Goal: Transaction & Acquisition: Purchase product/service

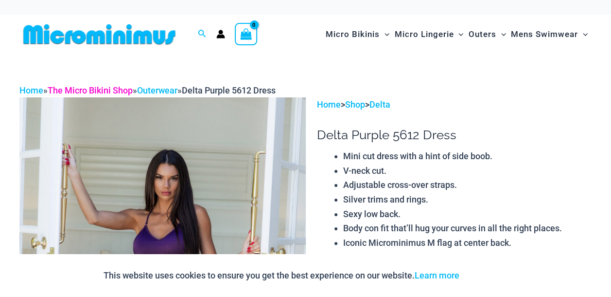
click at [123, 91] on link "The Micro Bikini Shop" at bounding box center [90, 90] width 85 height 10
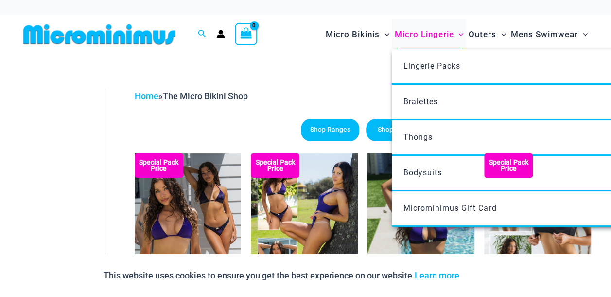
click at [416, 33] on span "Micro Lingerie" at bounding box center [423, 34] width 59 height 25
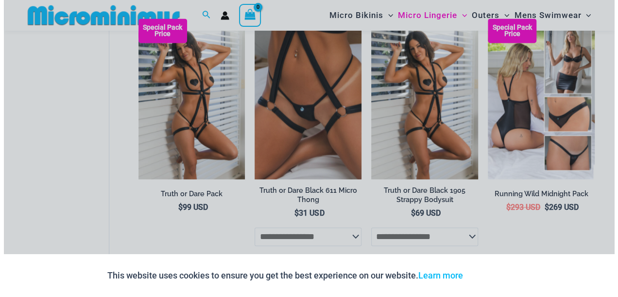
scroll to position [677, 0]
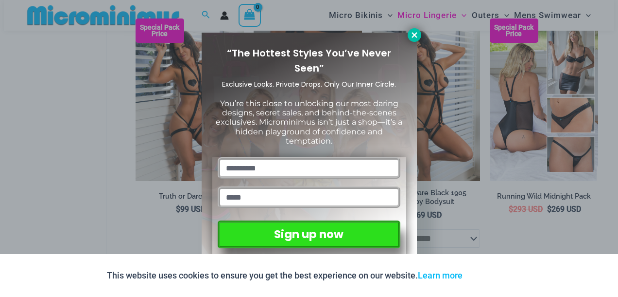
click at [412, 36] on icon at bounding box center [414, 35] width 9 height 9
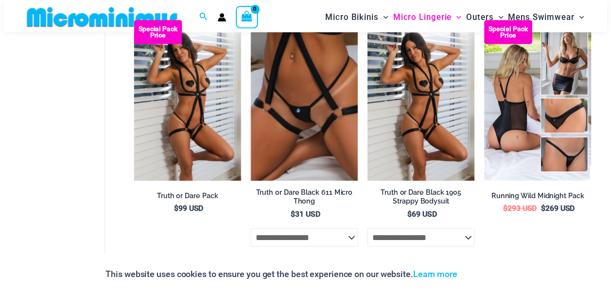
scroll to position [672, 0]
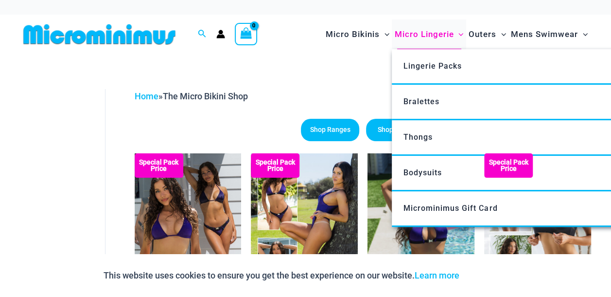
click at [425, 33] on span "Micro Lingerie" at bounding box center [423, 34] width 59 height 25
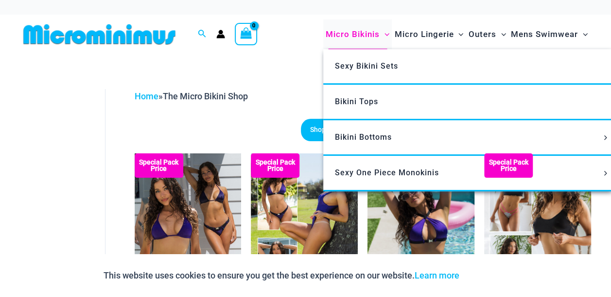
click at [351, 35] on span "Micro Bikinis" at bounding box center [353, 34] width 54 height 25
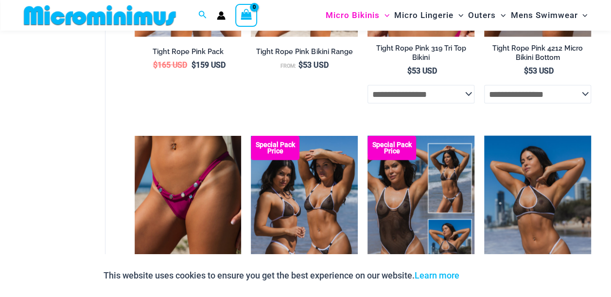
scroll to position [1164, 0]
